Goal: Task Accomplishment & Management: Use online tool/utility

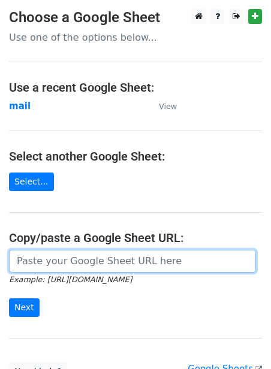
click at [72, 260] on input "url" at bounding box center [132, 261] width 247 height 23
paste input "https://docs.google.com/spreadsheets/d/1jLHnsz--_ZfDqRg_OH2xrkmhbGZ3izLOtmH_H2J…"
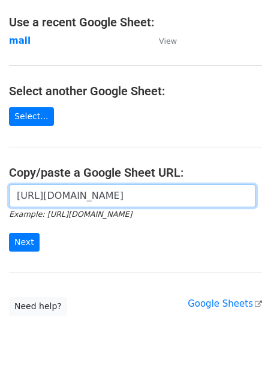
scroll to position [108, 0]
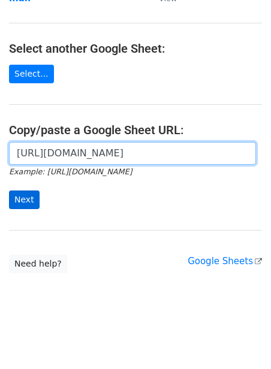
type input "https://docs.google.com/spreadsheets/d/1jLHnsz--_ZfDqRg_OH2xrkmhbGZ3izLOtmH_H2J…"
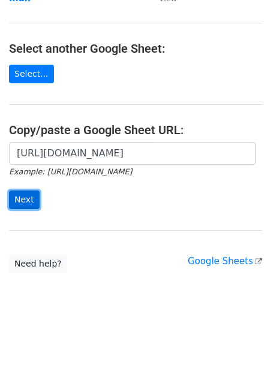
scroll to position [0, 0]
click at [24, 197] on input "Next" at bounding box center [24, 199] width 31 height 19
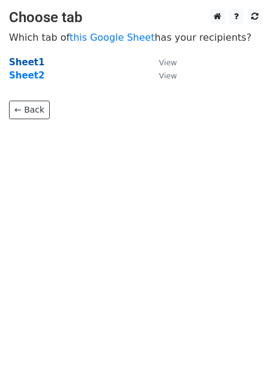
click at [24, 63] on strong "Sheet1" at bounding box center [26, 62] width 35 height 11
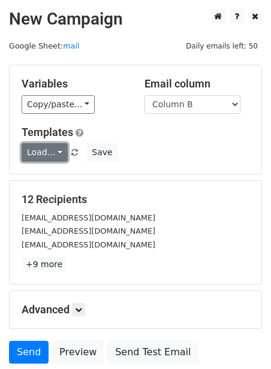
click at [53, 149] on link "Load..." at bounding box center [45, 152] width 46 height 19
click at [52, 178] on link "Guest Post" at bounding box center [69, 178] width 95 height 19
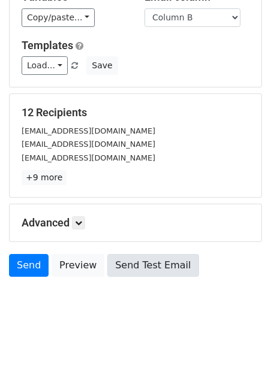
scroll to position [96, 0]
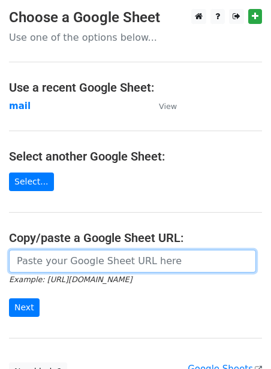
click at [105, 263] on input "url" at bounding box center [132, 261] width 247 height 23
paste input "https://docs.google.com/spreadsheets/d/1jLHnsz--_ZfDqRg_OH2xrkmhbGZ3izLOtmH_H2J…"
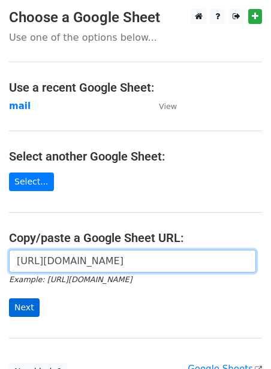
type input "https://docs.google.com/spreadsheets/d/1jLHnsz--_ZfDqRg_OH2xrkmhbGZ3izLOtmH_H2J…"
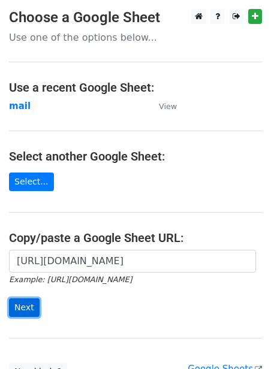
scroll to position [0, 0]
click at [26, 314] on input "Next" at bounding box center [24, 307] width 31 height 19
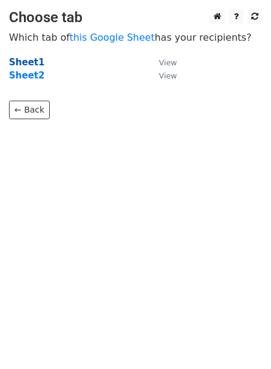
click at [32, 61] on strong "Sheet1" at bounding box center [26, 62] width 35 height 11
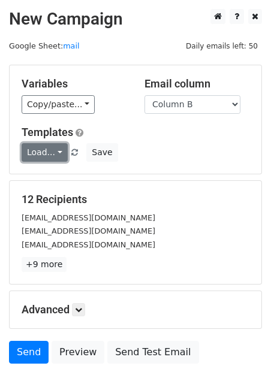
click at [54, 149] on link "Load..." at bounding box center [45, 152] width 46 height 19
click at [62, 177] on link "Guest Post" at bounding box center [69, 178] width 95 height 19
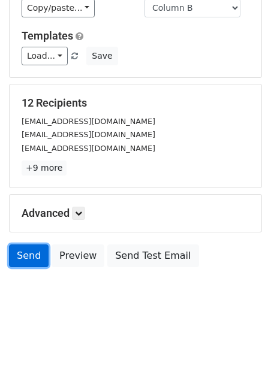
click at [25, 252] on link "Send" at bounding box center [29, 255] width 40 height 23
